Goal: Task Accomplishment & Management: Use online tool/utility

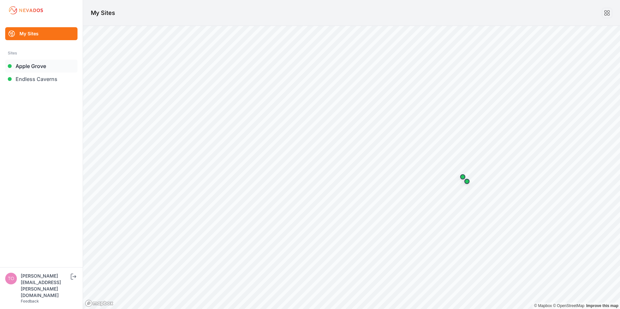
click at [39, 66] on link "Apple Grove" at bounding box center [41, 66] width 72 height 13
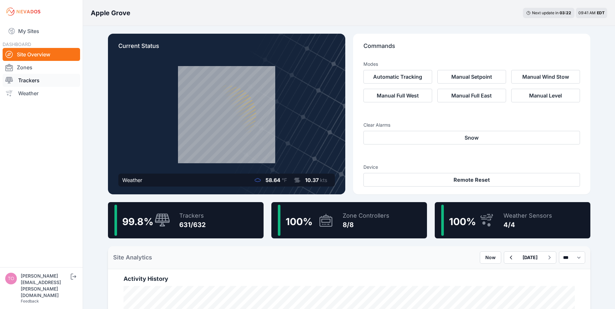
click at [29, 82] on link "Trackers" at bounding box center [41, 80] width 77 height 13
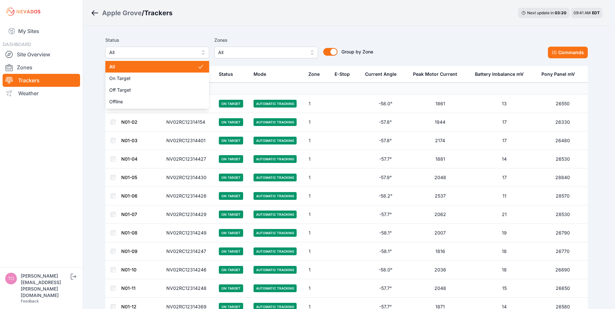
click at [174, 50] on span "All" at bounding box center [152, 53] width 87 height 8
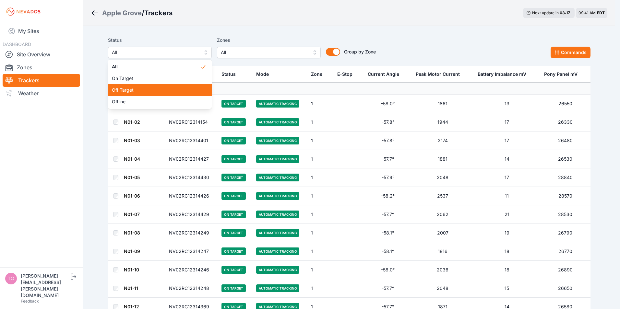
click at [118, 90] on span "Off Target" at bounding box center [156, 90] width 88 height 6
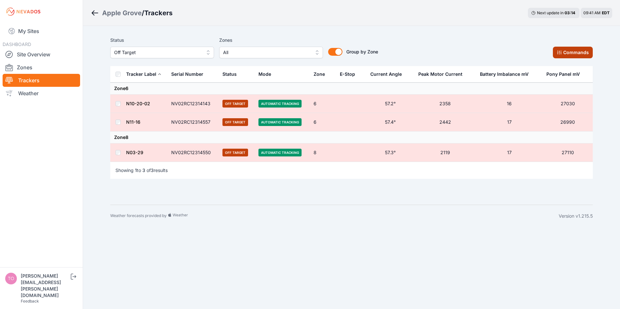
click at [571, 53] on button "Commands" at bounding box center [572, 53] width 40 height 12
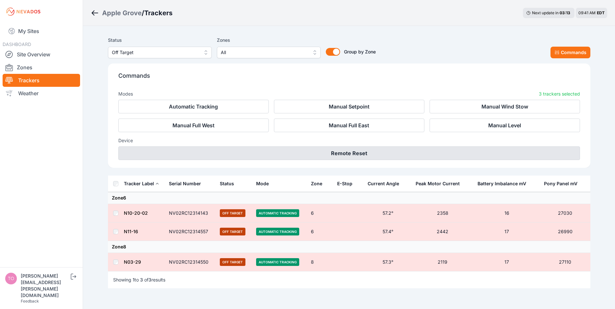
click at [346, 152] on button "Remote Reset" at bounding box center [348, 153] width 461 height 14
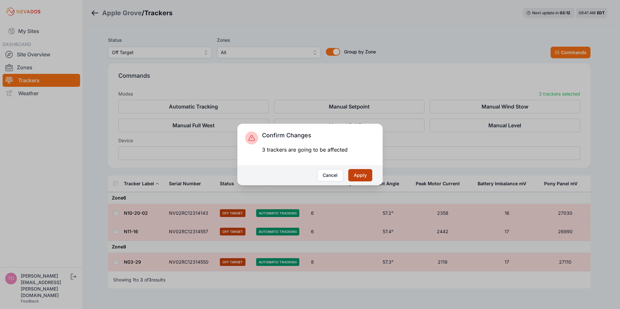
click at [358, 174] on button "Apply" at bounding box center [360, 175] width 24 height 12
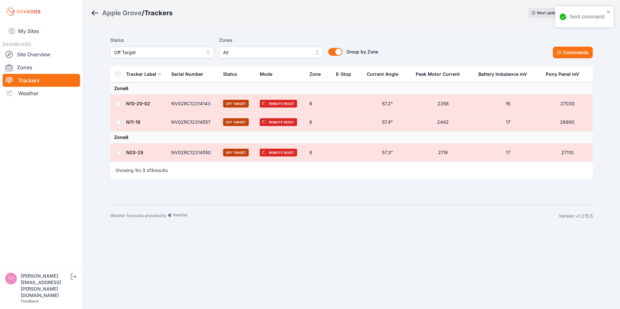
click at [193, 52] on span "Off Target" at bounding box center [157, 53] width 87 height 8
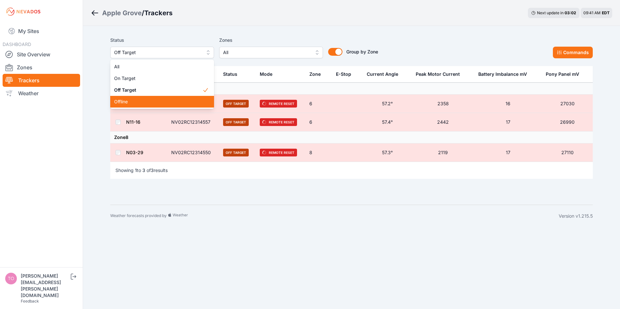
click at [124, 103] on span "Offline" at bounding box center [158, 102] width 88 height 6
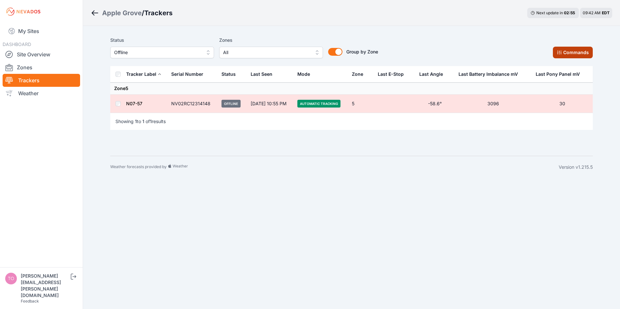
click at [566, 51] on button "Commands" at bounding box center [572, 53] width 40 height 12
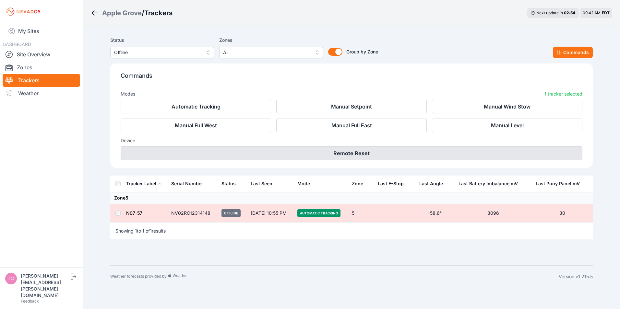
click at [352, 152] on button "Remote Reset" at bounding box center [351, 153] width 461 height 14
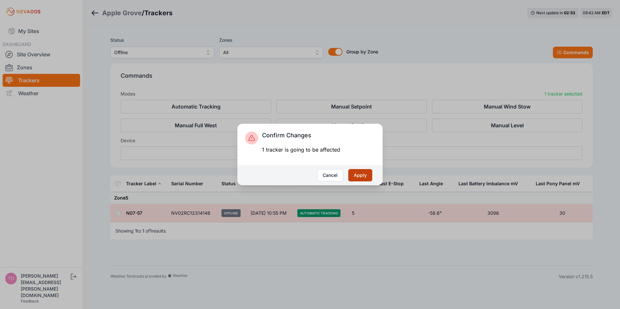
click at [364, 174] on button "Apply" at bounding box center [360, 175] width 24 height 12
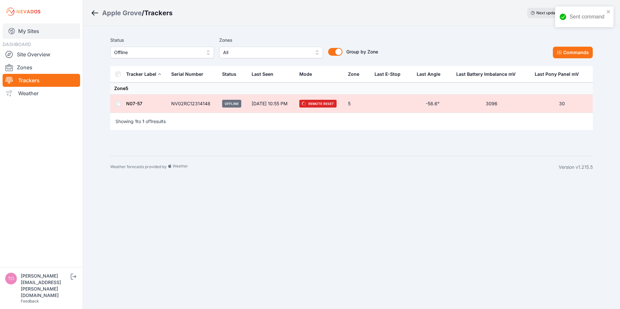
click at [20, 31] on link "My Sites" at bounding box center [41, 31] width 77 height 16
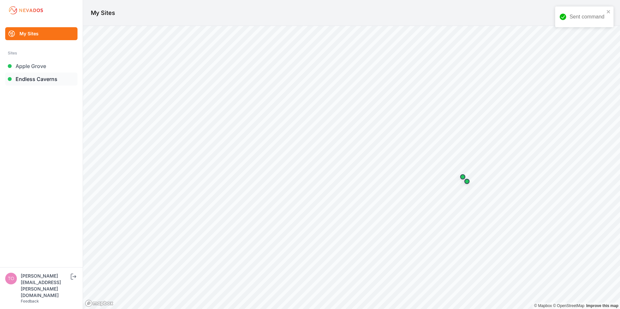
click at [26, 82] on link "Endless Caverns" at bounding box center [41, 79] width 72 height 13
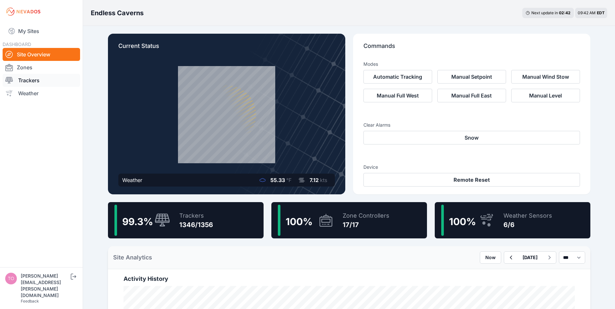
click at [26, 82] on link "Trackers" at bounding box center [41, 80] width 77 height 13
